Goal: Obtain resource: Download file/media

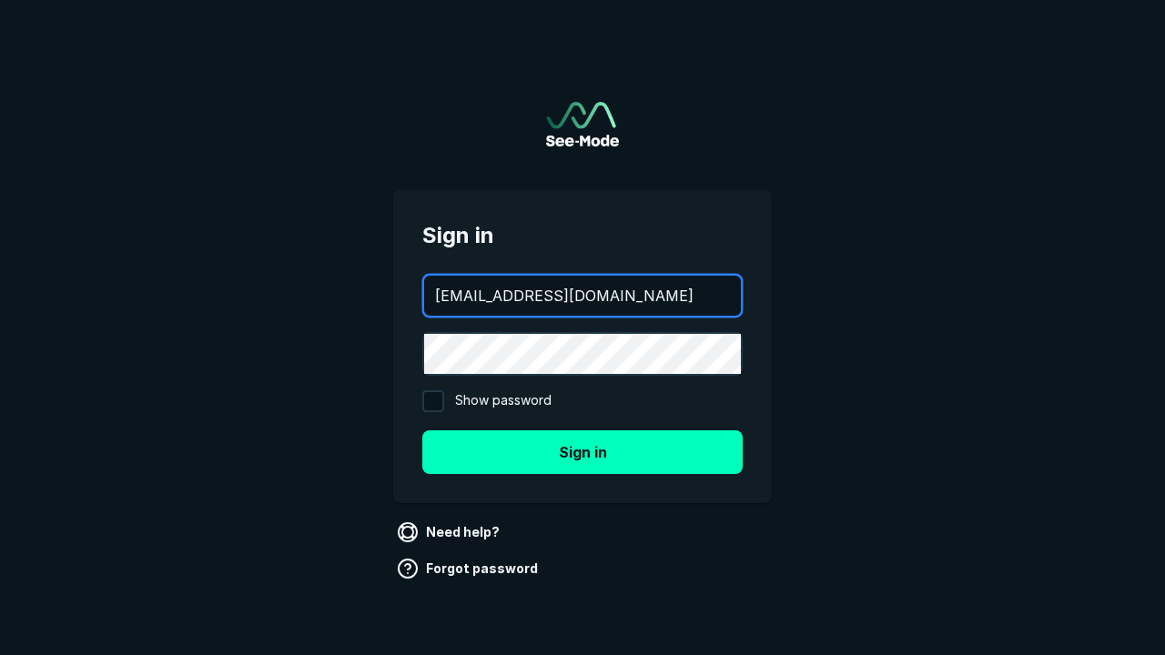
type input "[EMAIL_ADDRESS][DOMAIN_NAME]"
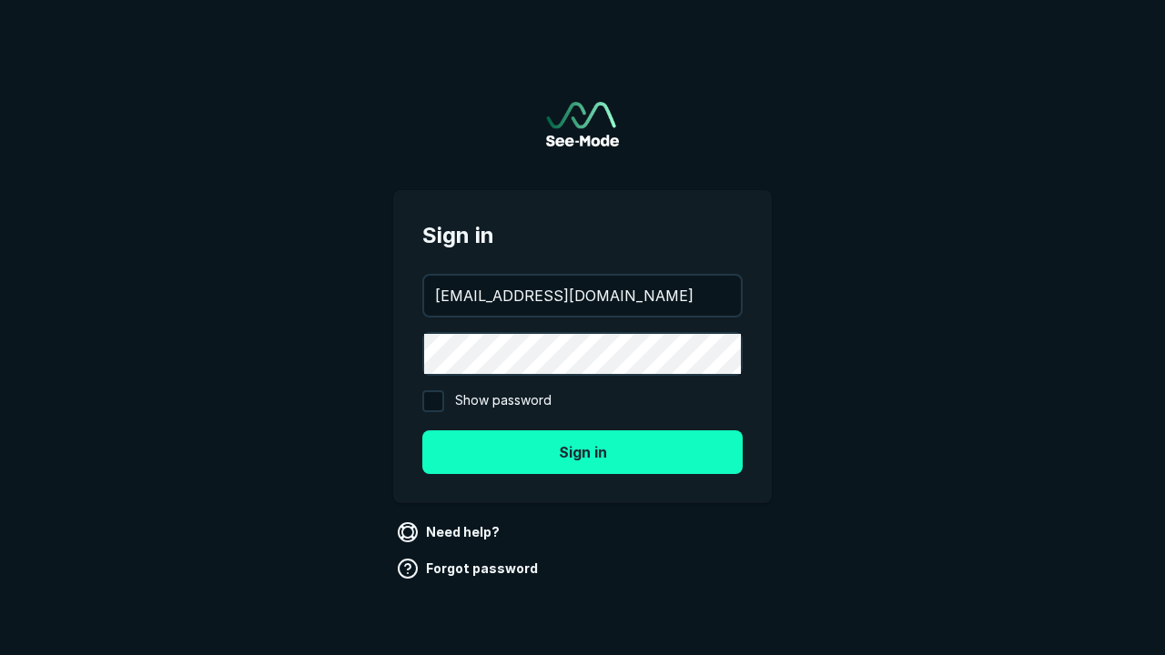
click at [583, 451] on button "Sign in" at bounding box center [582, 453] width 320 height 44
